Goal: Register for event/course

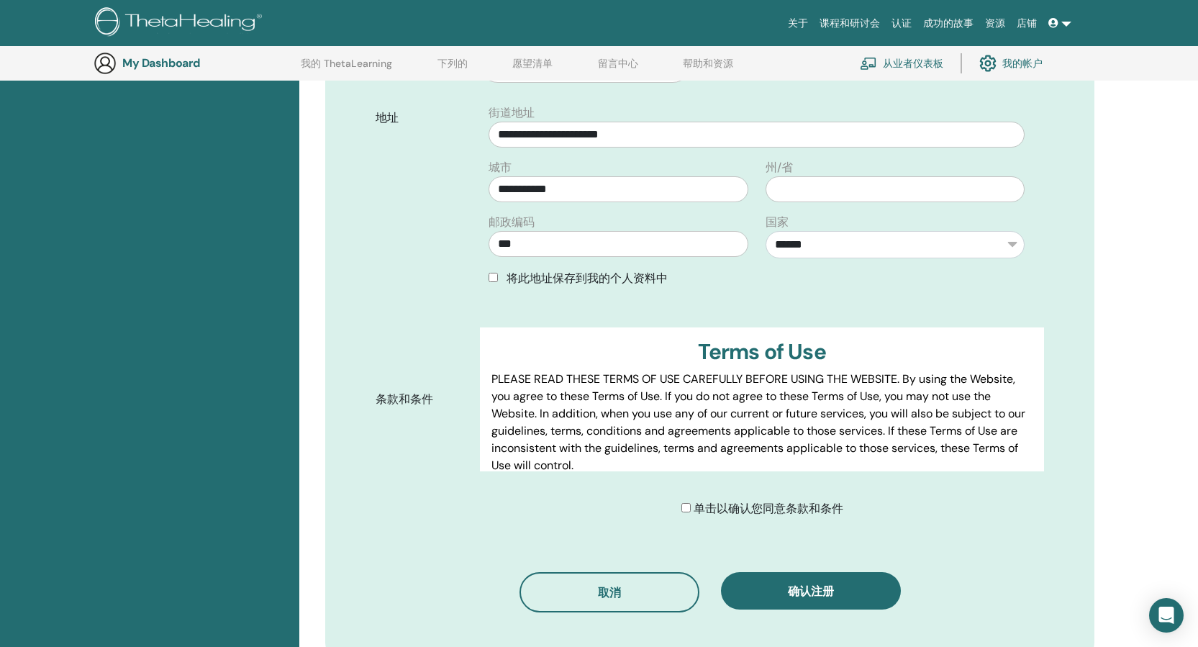
scroll to position [538, 0]
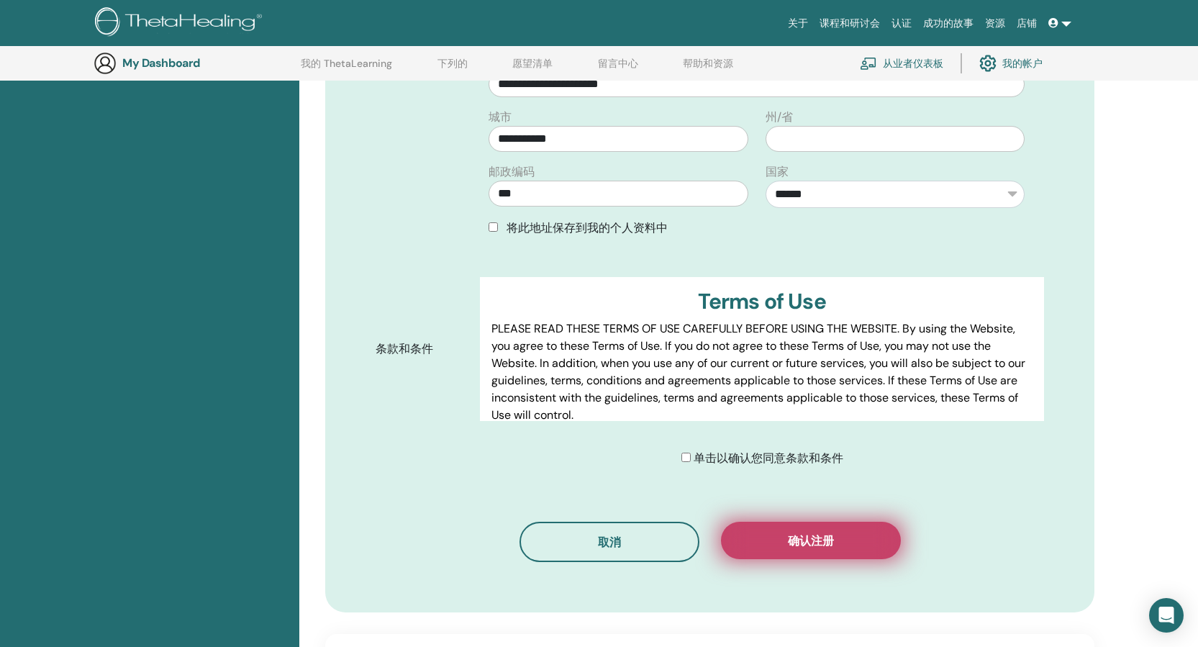
click at [770, 532] on button "确认注册" at bounding box center [811, 540] width 180 height 37
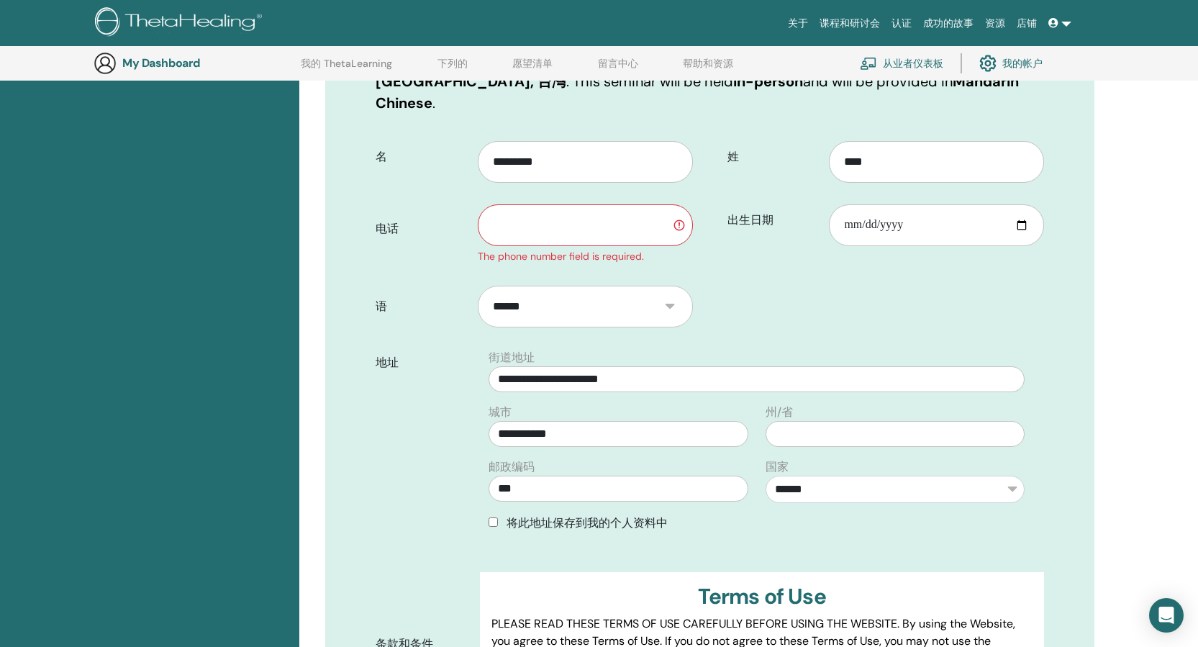
scroll to position [250, 0]
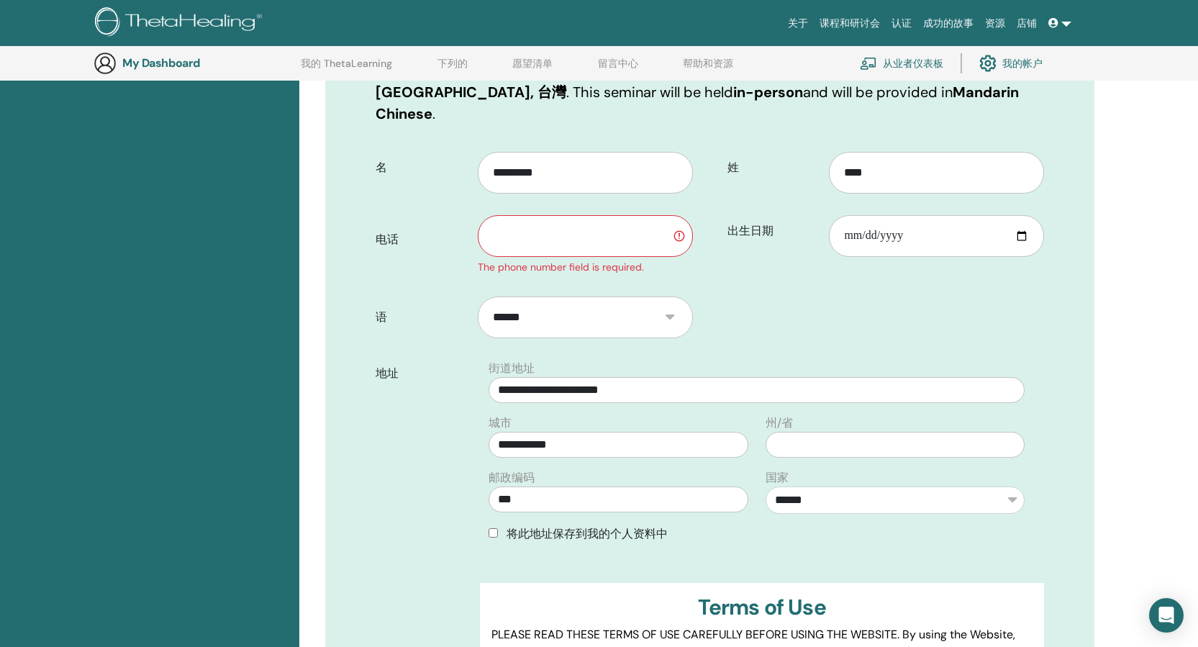
click at [551, 215] on input "text" at bounding box center [585, 236] width 215 height 42
type input "**********"
click at [1117, 383] on div "**********" at bounding box center [748, 652] width 899 height 1427
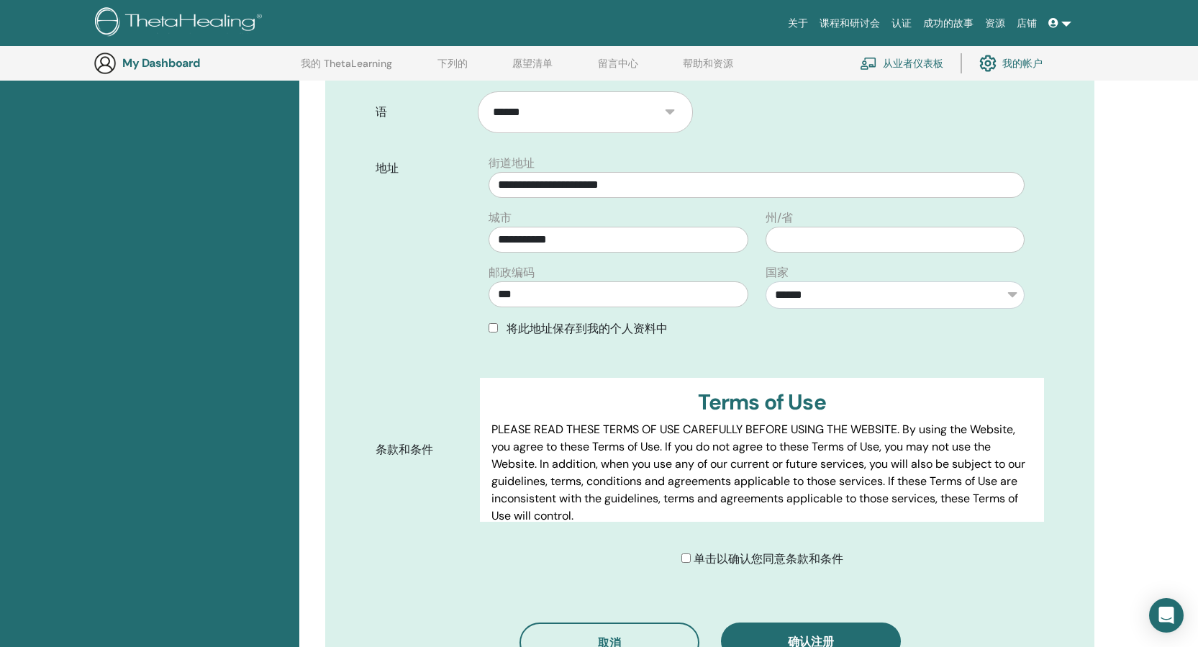
scroll to position [538, 0]
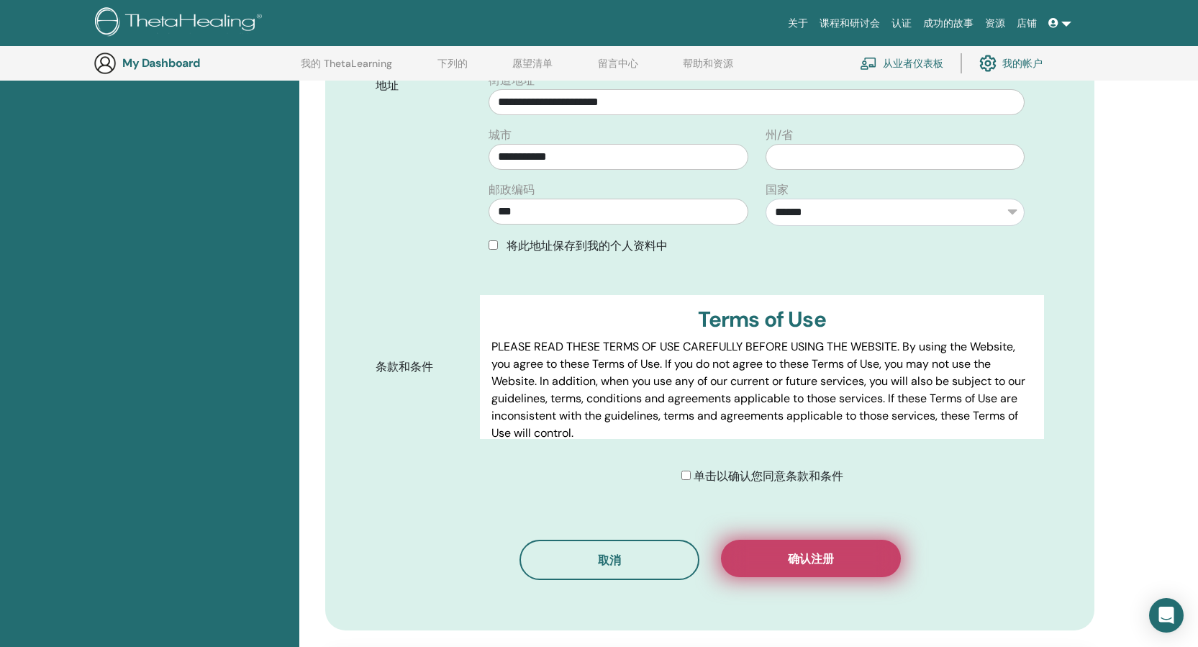
click at [778, 547] on button "确认注册" at bounding box center [811, 558] width 180 height 37
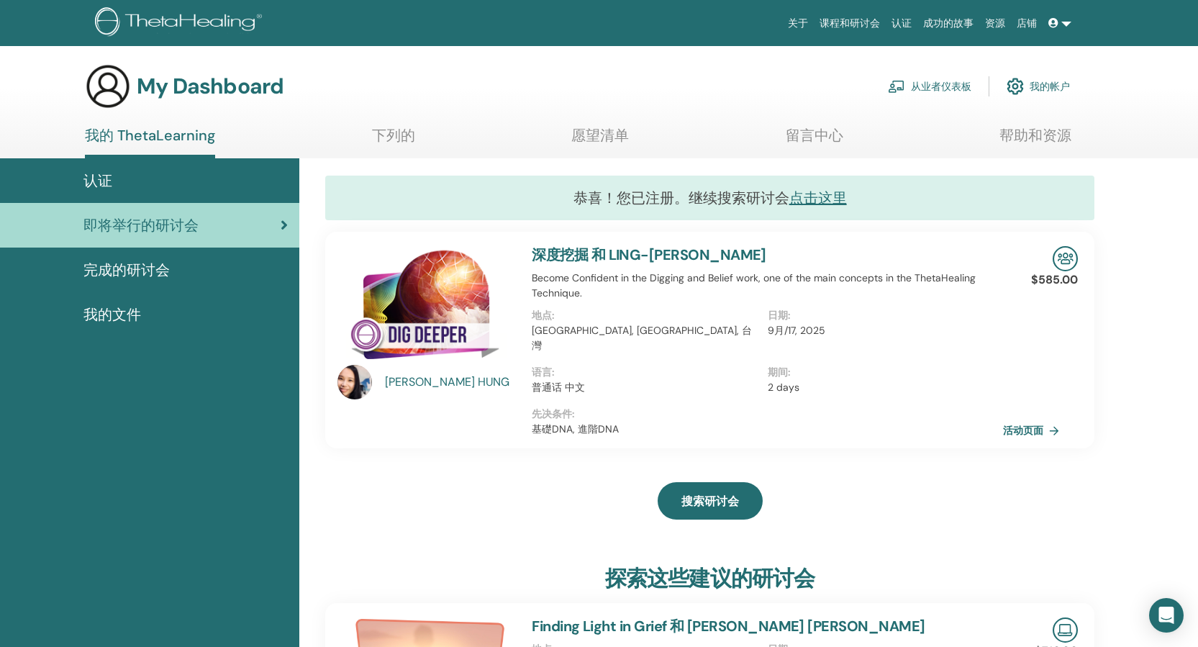
click at [1017, 137] on link "帮助和资源" at bounding box center [1035, 141] width 72 height 28
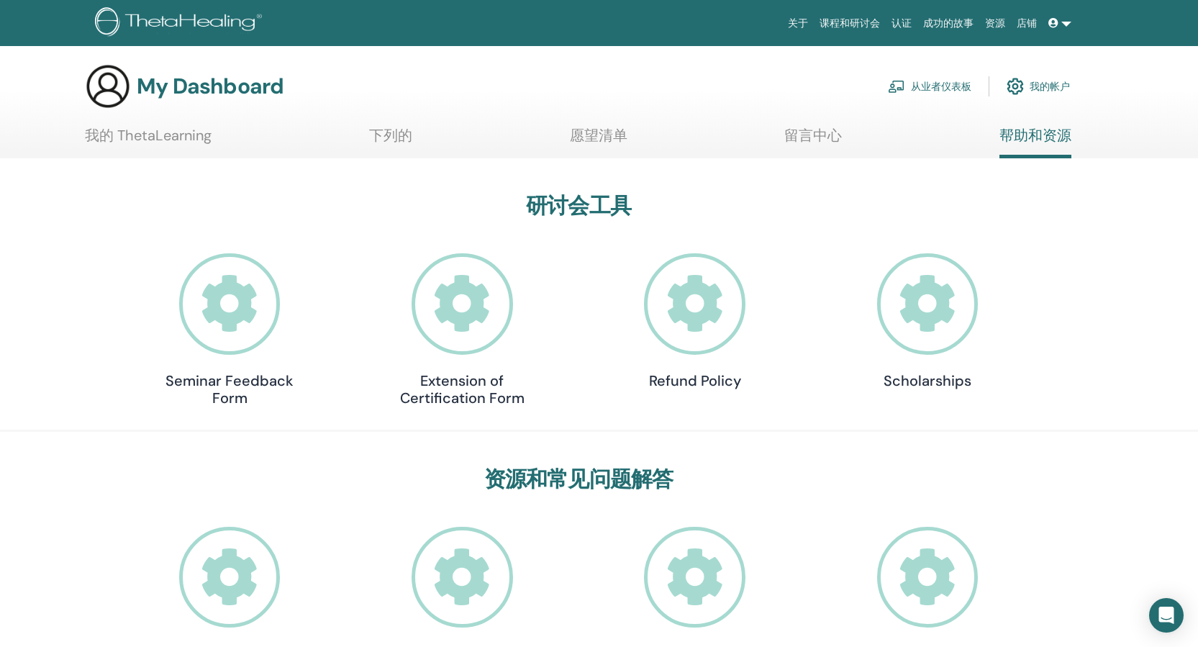
click at [1029, 88] on link "我的帐户" at bounding box center [1037, 87] width 63 height 32
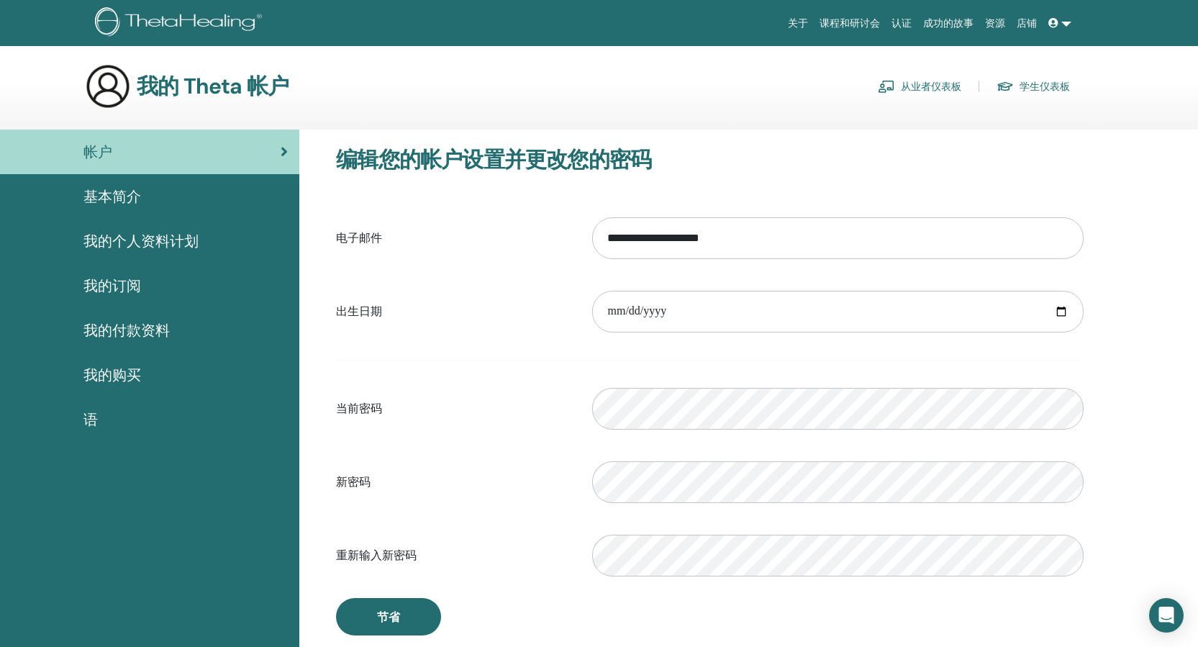
click at [1062, 28] on link at bounding box center [1059, 23] width 35 height 27
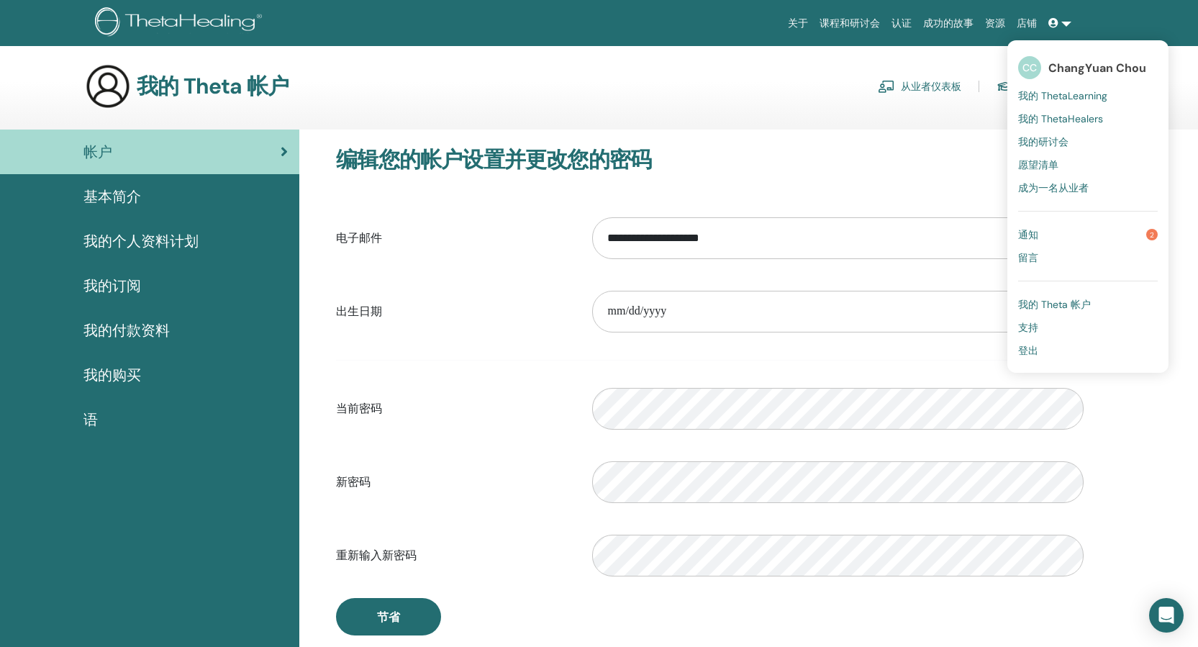
click at [1055, 122] on span "我的 ThetaHealers" at bounding box center [1060, 118] width 85 height 13
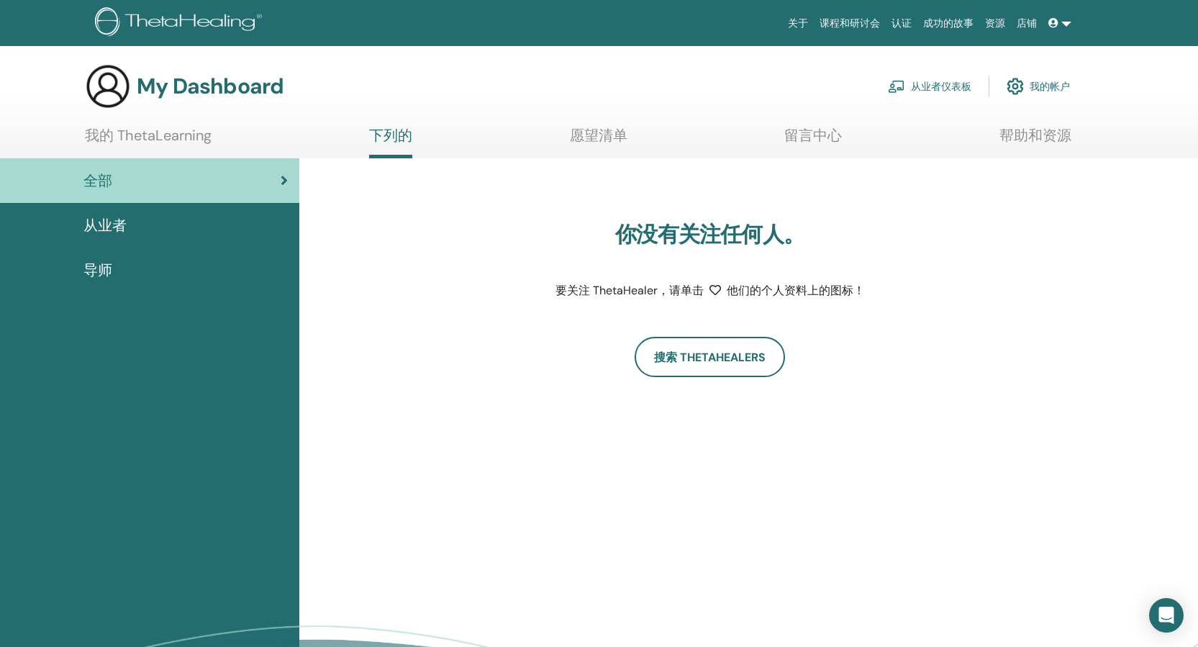
click at [1062, 23] on link at bounding box center [1059, 23] width 35 height 27
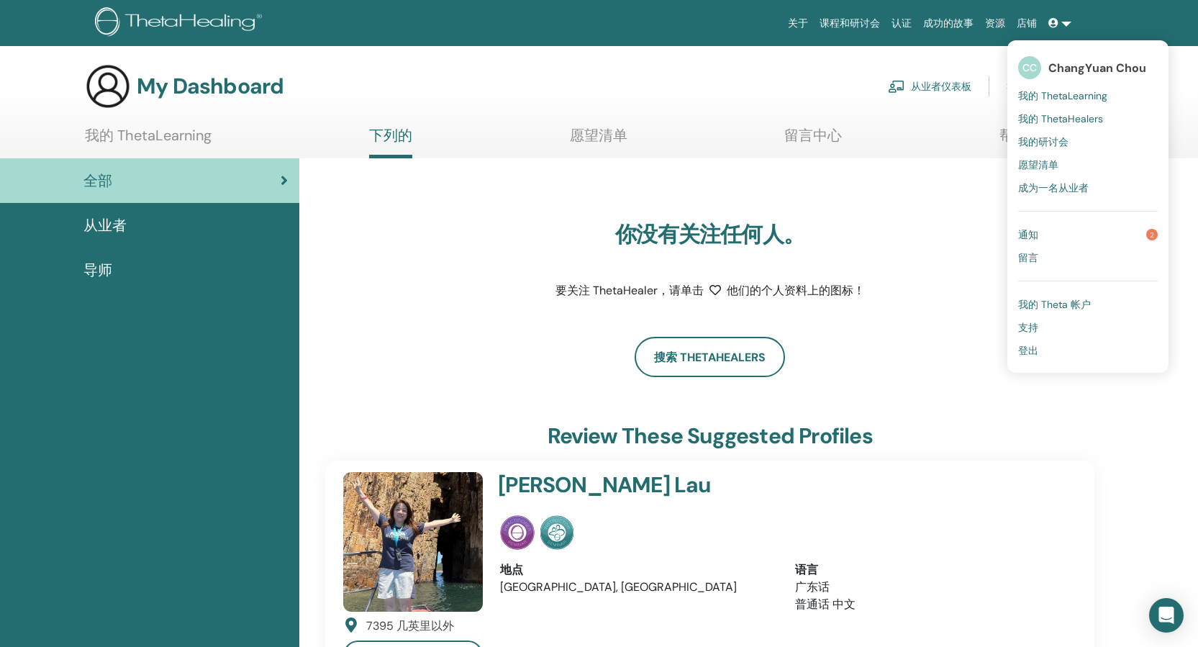
click at [1065, 96] on span "我的 ThetaLearning" at bounding box center [1062, 95] width 89 height 13
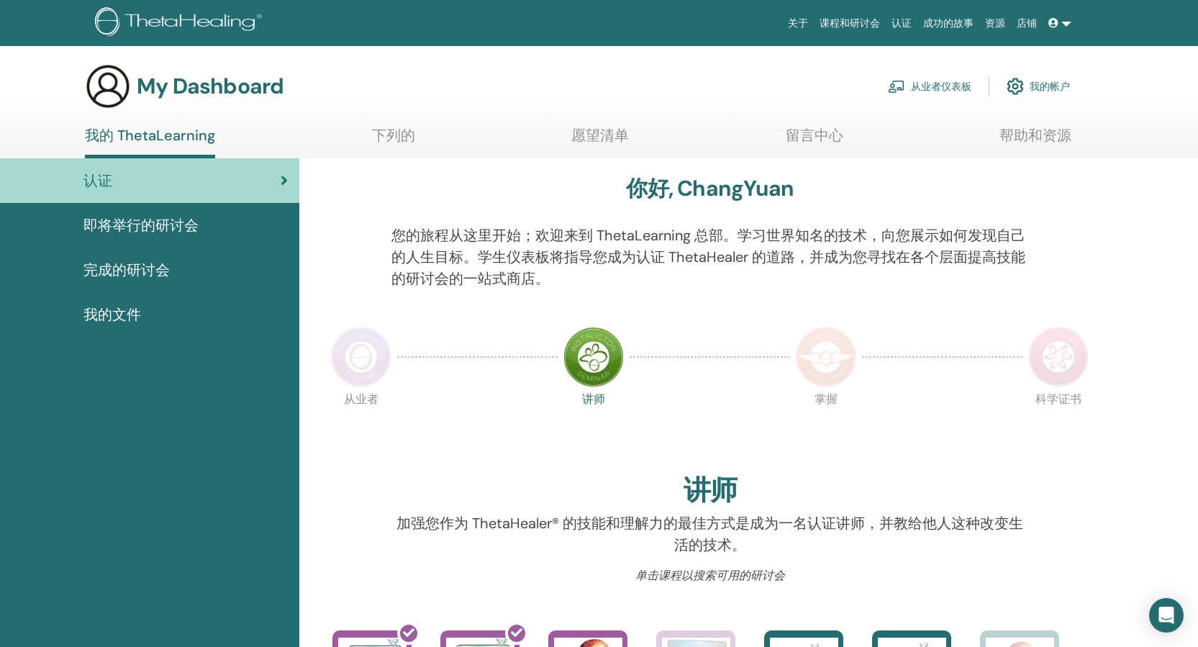
click at [1060, 31] on link at bounding box center [1059, 23] width 35 height 27
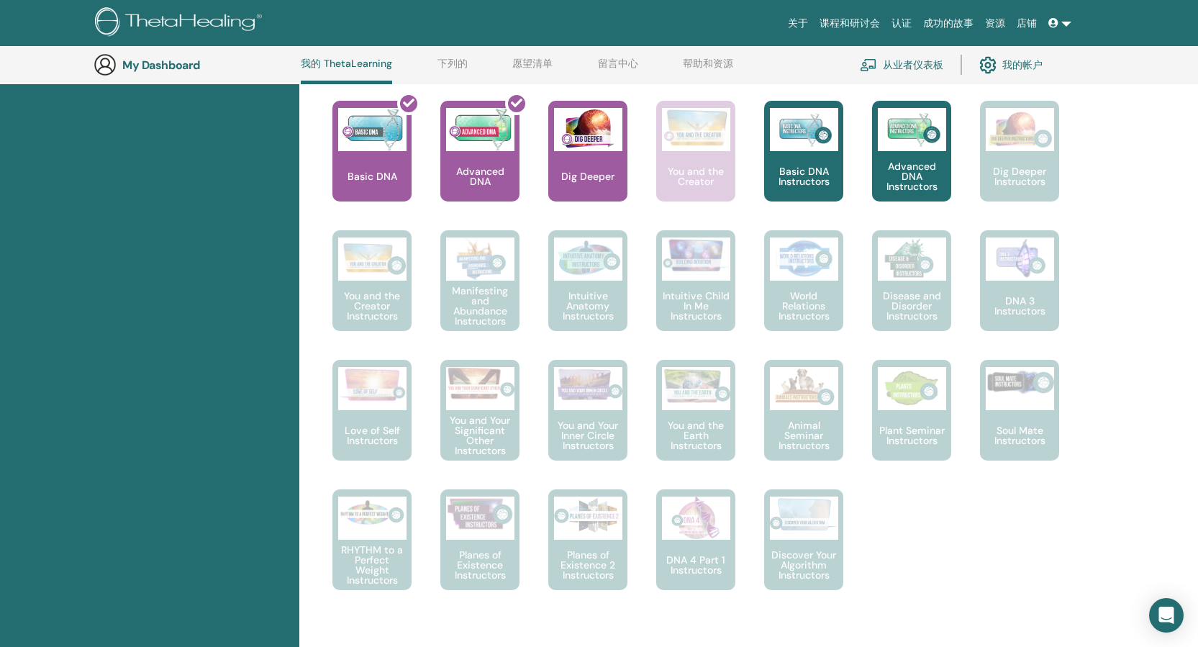
scroll to position [542, 0]
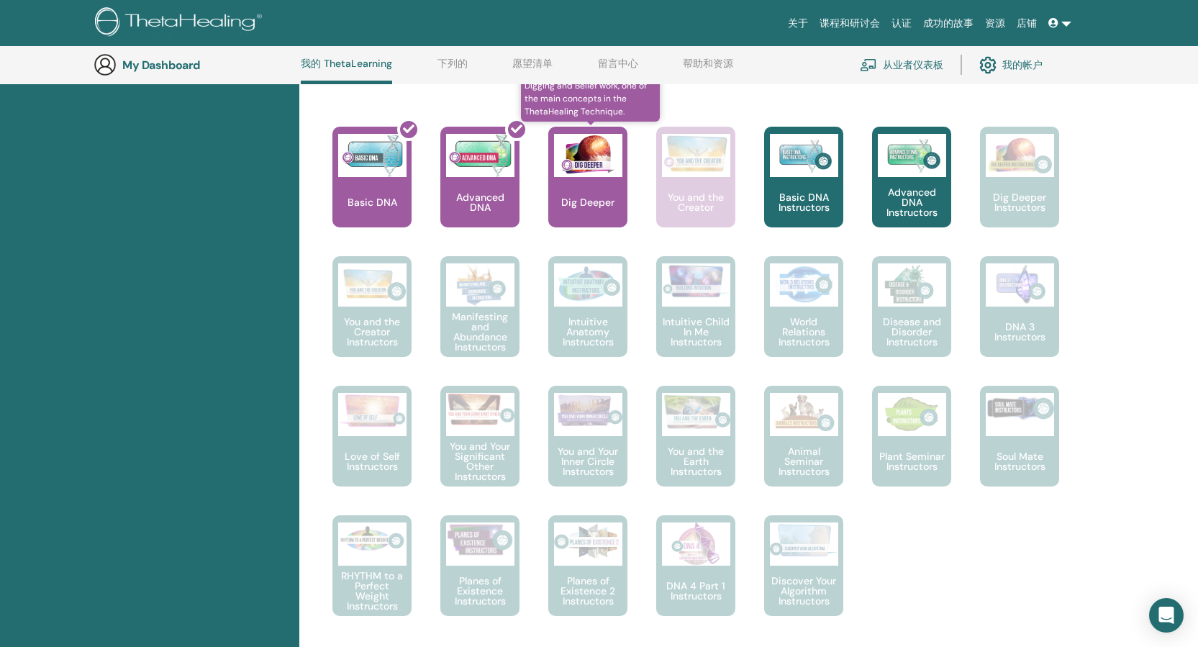
click at [599, 191] on div "Dig Deeper" at bounding box center [587, 177] width 79 height 101
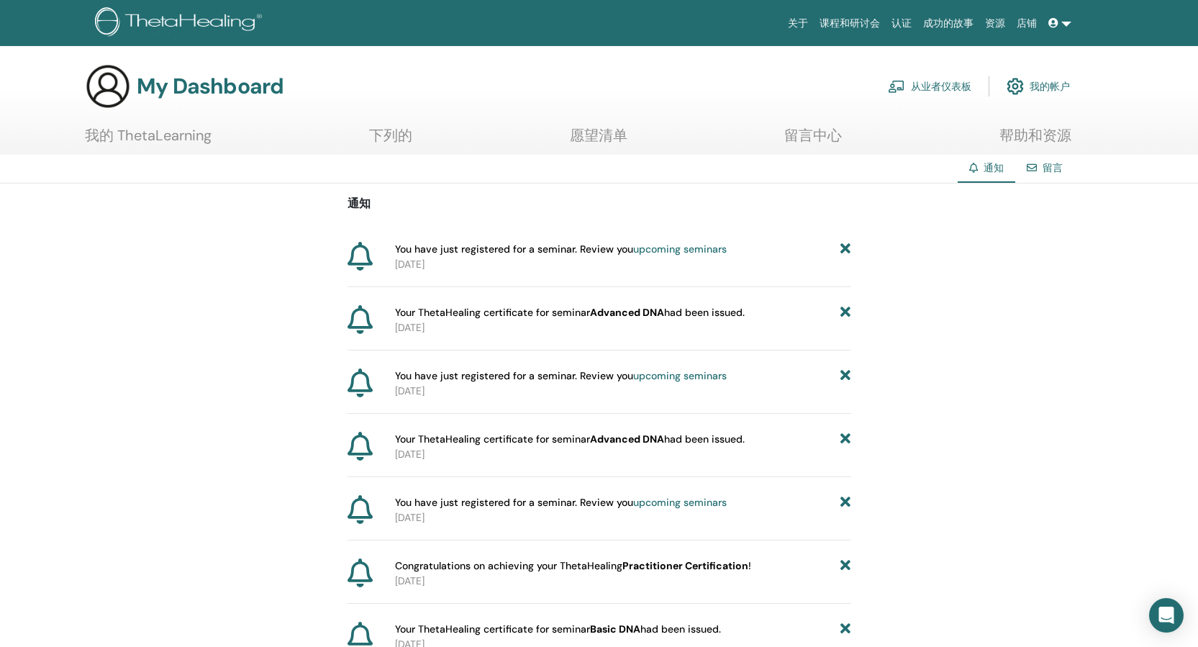
click at [1068, 18] on link at bounding box center [1059, 23] width 35 height 27
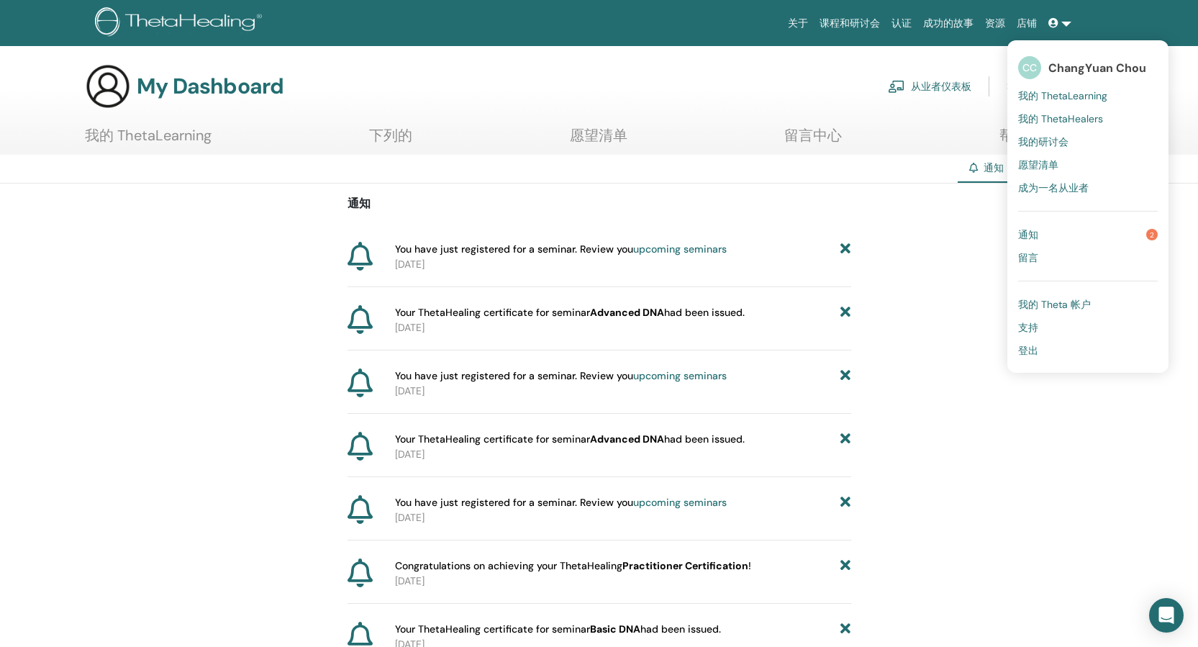
click at [1127, 491] on div "通知 You have just registered for a seminar. Review you upcoming seminars 2025-09…" at bounding box center [599, 456] width 1198 height 547
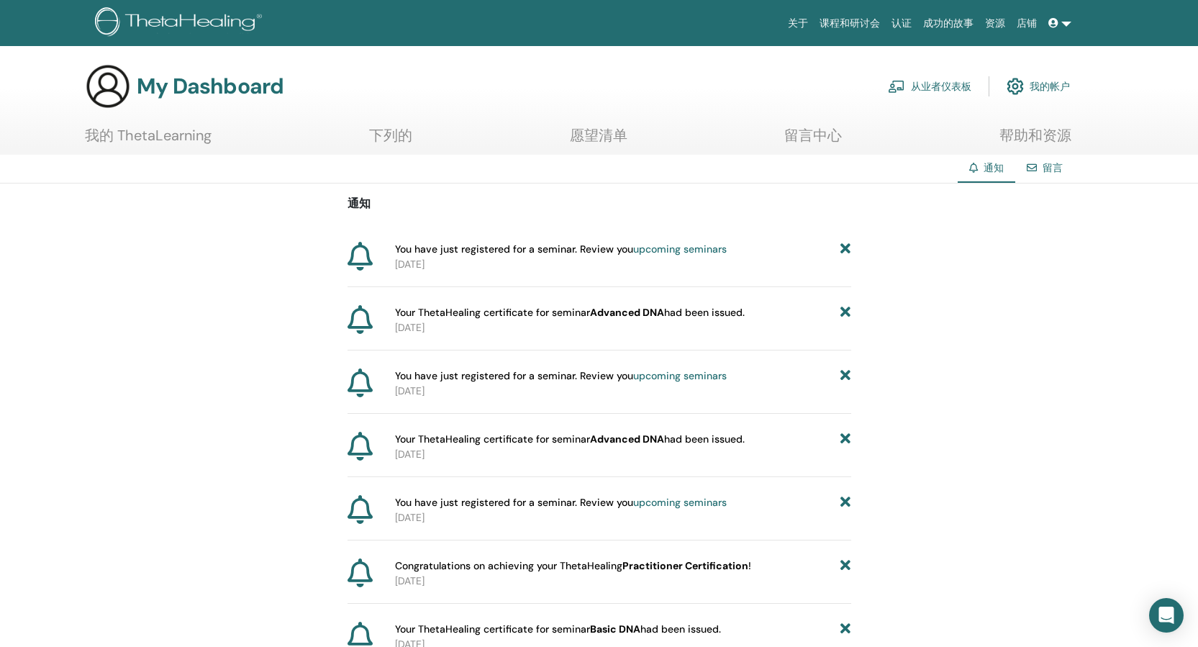
click at [1060, 23] on span at bounding box center [1054, 23] width 13 height 12
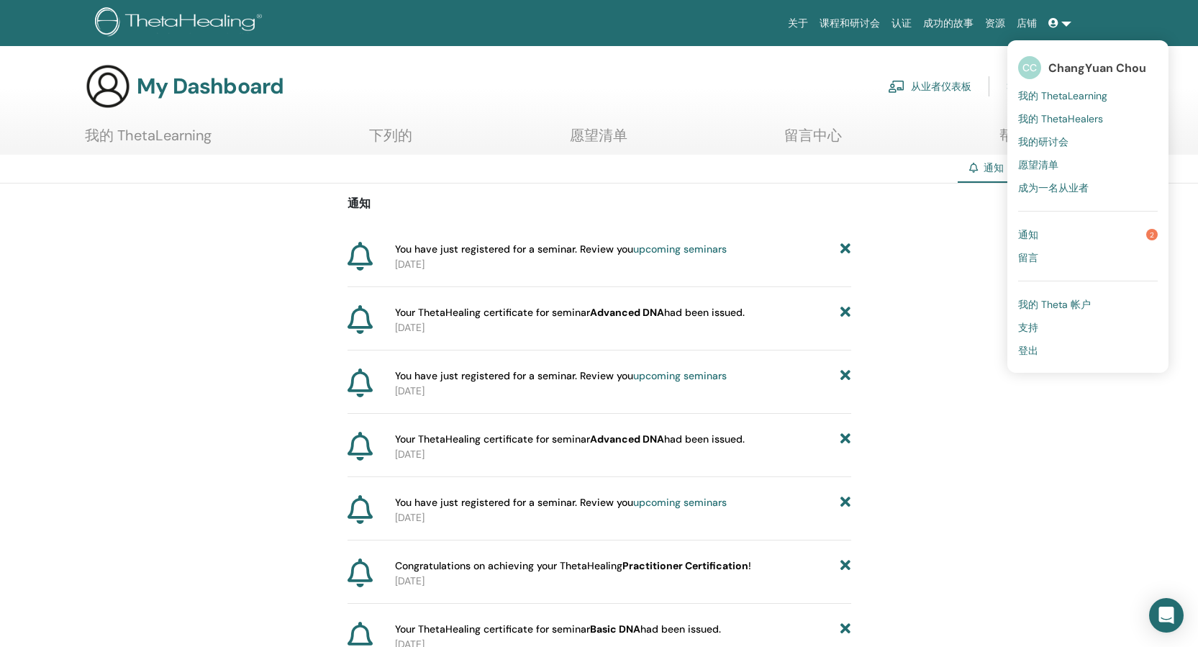
click at [1090, 310] on span "我的 Theta 帐户" at bounding box center [1054, 304] width 73 height 13
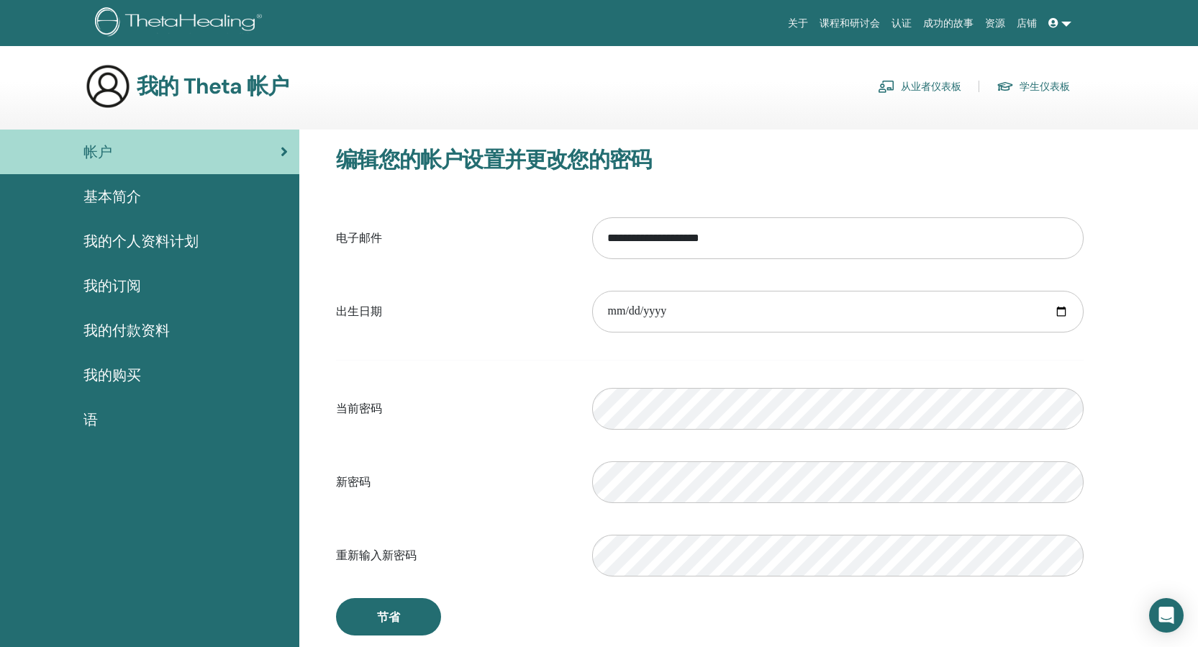
click at [108, 194] on span "基本简介" at bounding box center [112, 197] width 58 height 22
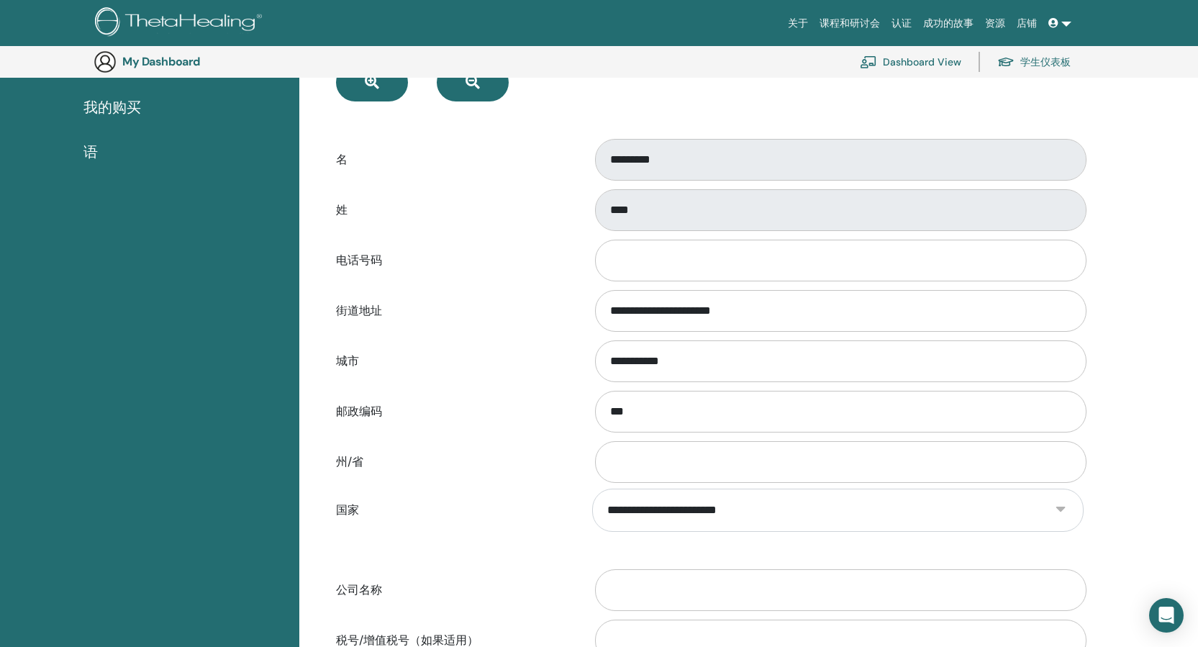
scroll to position [319, 0]
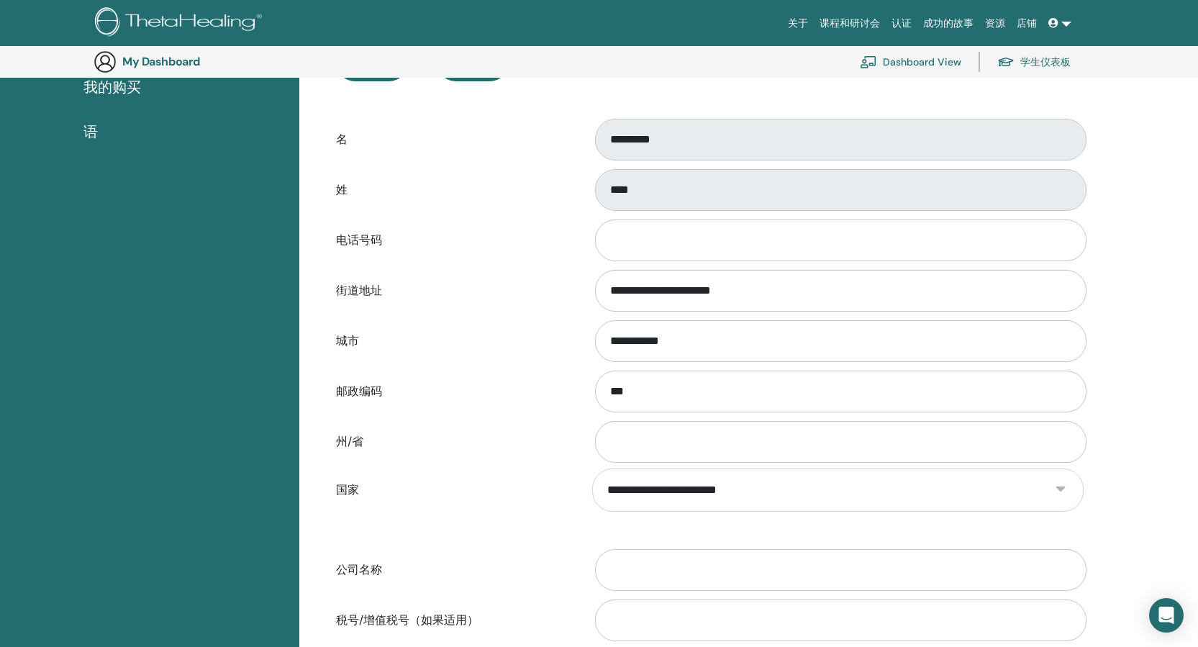
click at [1065, 28] on link at bounding box center [1059, 23] width 35 height 27
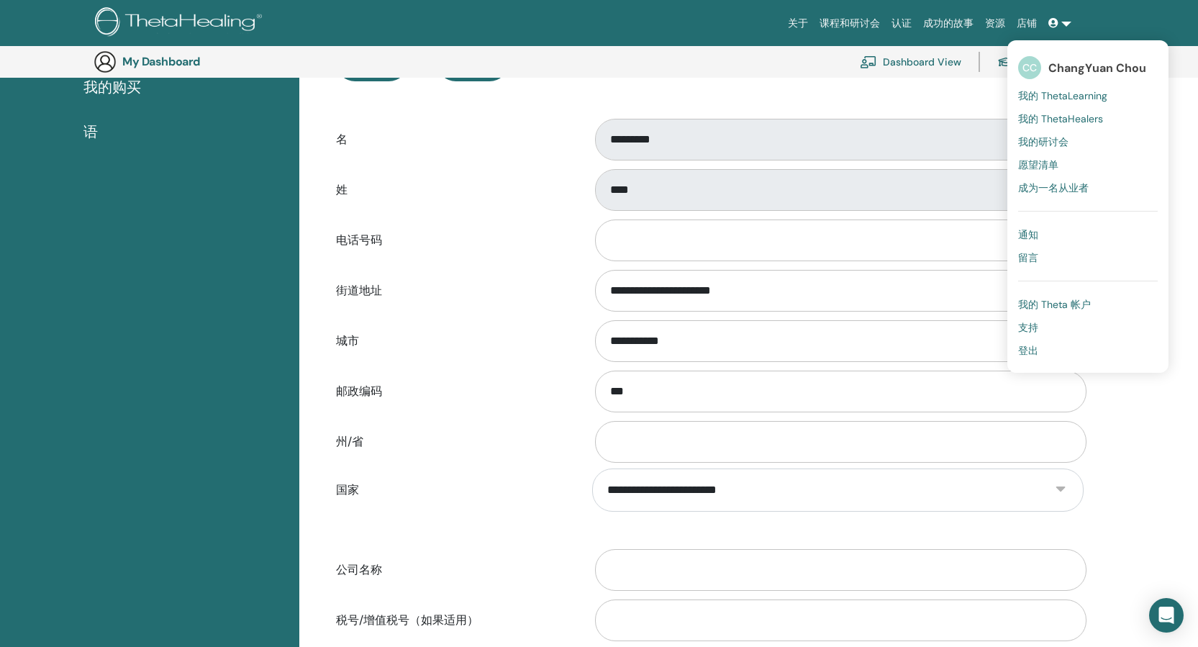
click at [1060, 139] on span "我的研讨会" at bounding box center [1043, 141] width 50 height 13
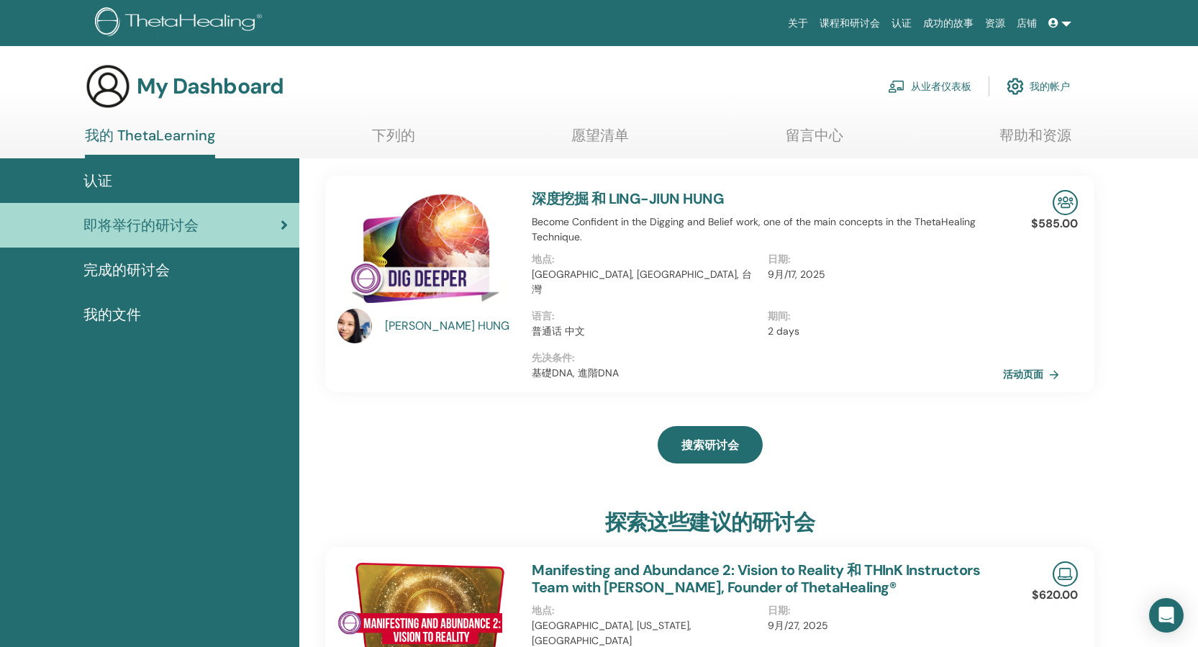
click at [440, 439] on div "搜索研讨会" at bounding box center [709, 445] width 769 height 72
